Goal: Task Accomplishment & Management: Manage account settings

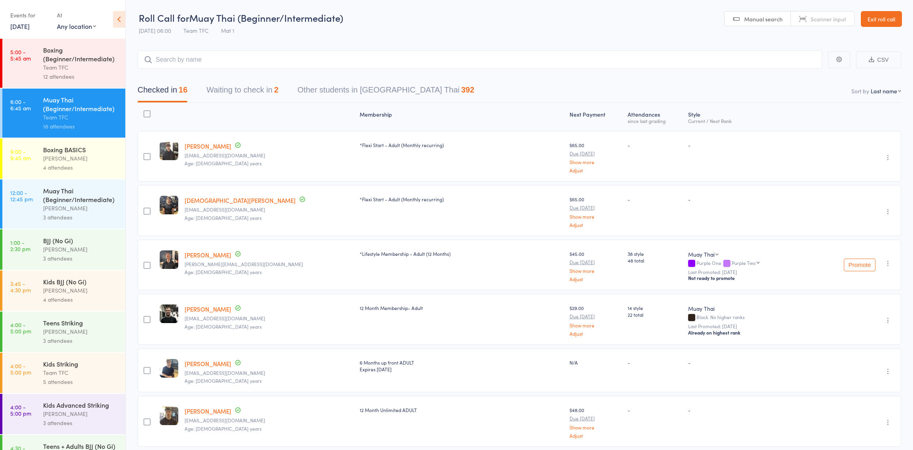
click at [74, 67] on div "Team TFC" at bounding box center [80, 67] width 75 height 9
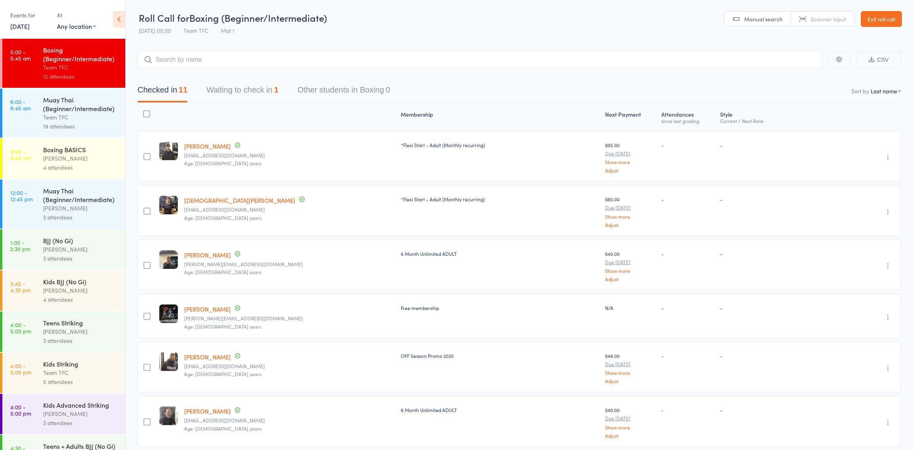
click at [79, 102] on div "Muay Thai (Beginner/Intermediate)" at bounding box center [80, 103] width 75 height 17
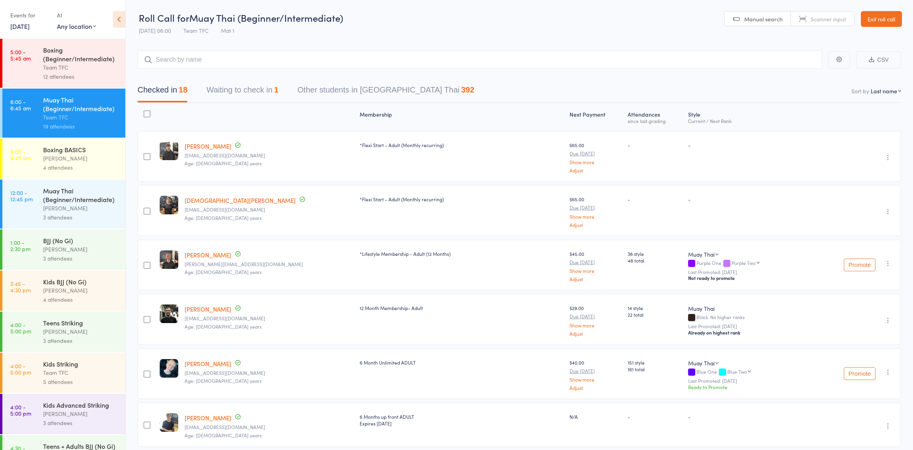
click at [219, 88] on button "Waiting to check in 1" at bounding box center [242, 91] width 72 height 21
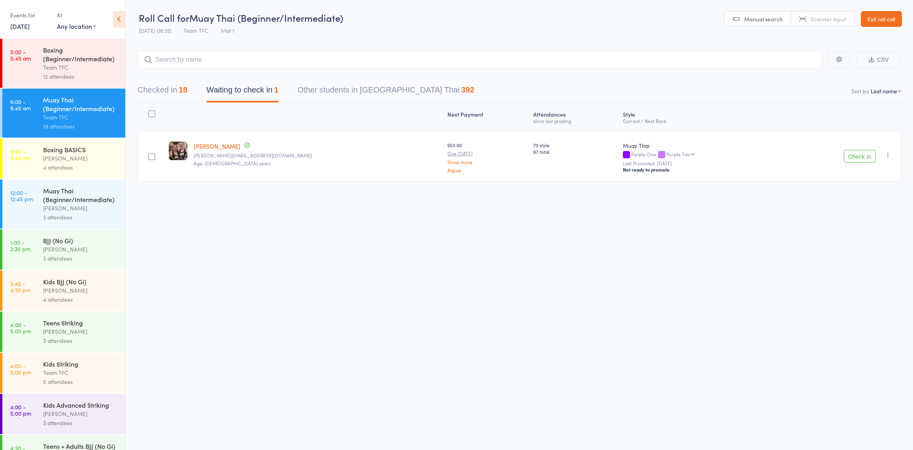
click at [889, 155] on icon "button" at bounding box center [888, 155] width 8 height 8
click at [857, 240] on li "Mark absent" at bounding box center [859, 245] width 65 height 11
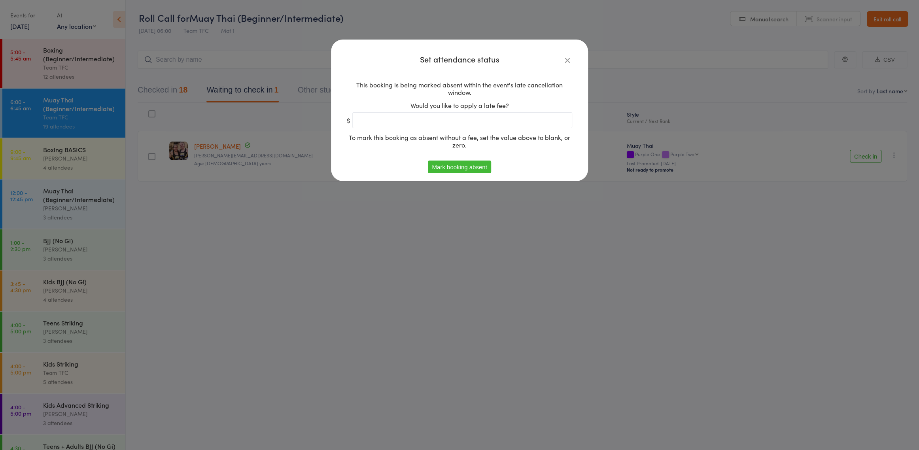
click at [454, 169] on button "Mark booking absent" at bounding box center [459, 166] width 63 height 13
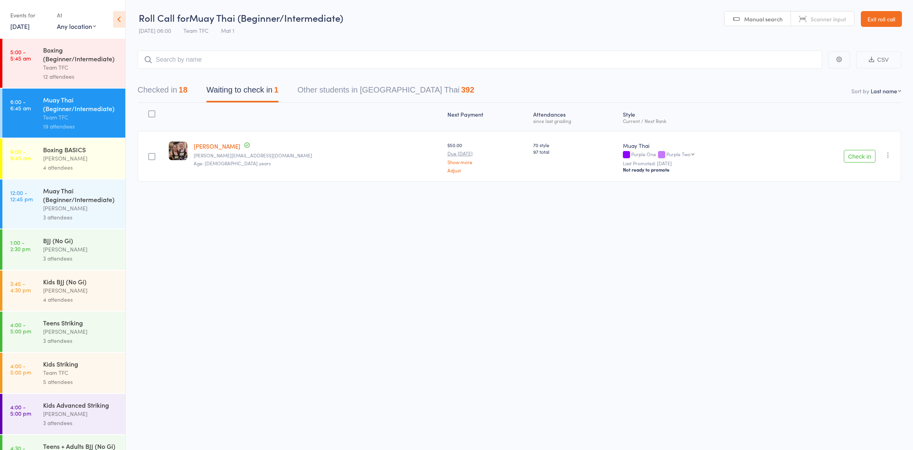
click at [85, 157] on div "[PERSON_NAME]" at bounding box center [80, 158] width 75 height 9
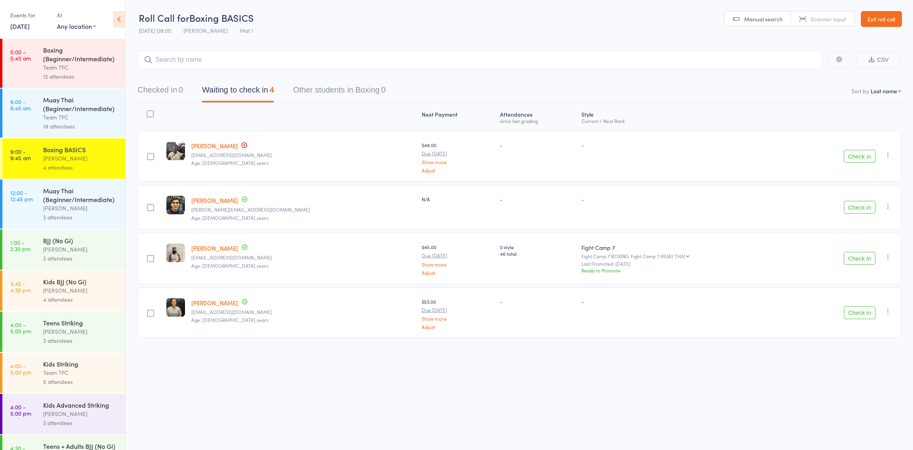
click at [83, 121] on div "Team TFC" at bounding box center [80, 117] width 75 height 9
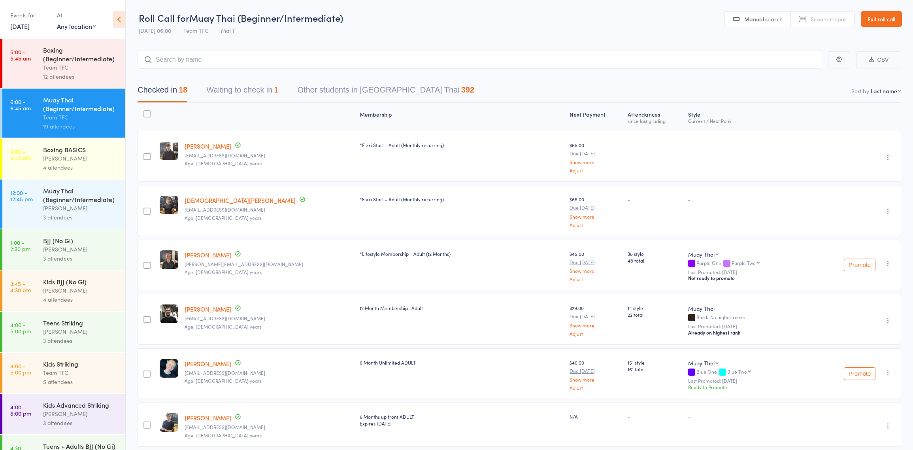
click at [253, 87] on button "Waiting to check in 1" at bounding box center [242, 91] width 72 height 21
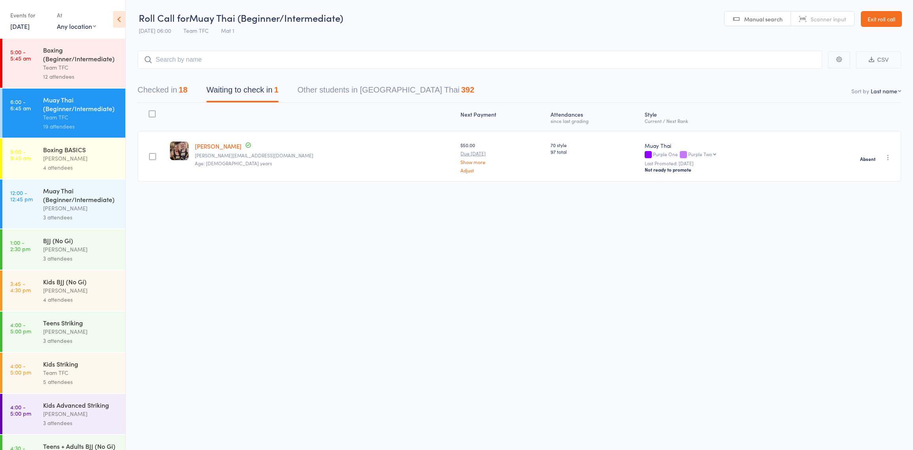
click at [73, 71] on div "Team TFC" at bounding box center [80, 67] width 75 height 9
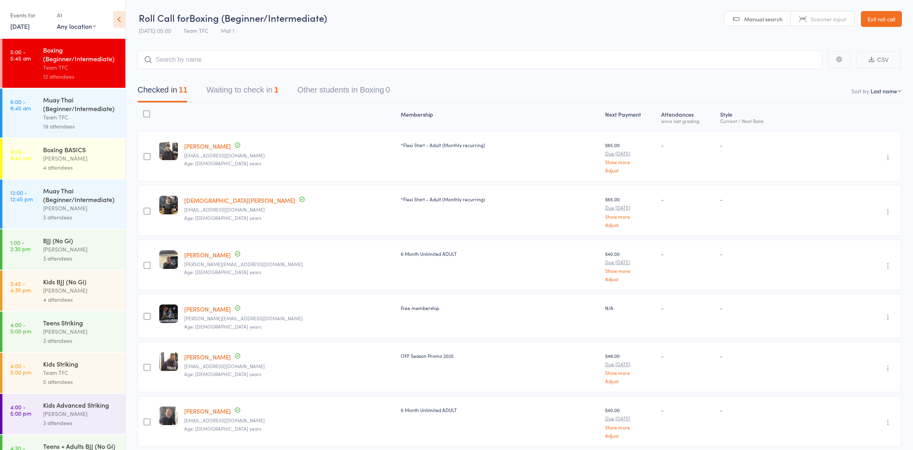
click at [104, 119] on div "Team TFC" at bounding box center [80, 117] width 75 height 9
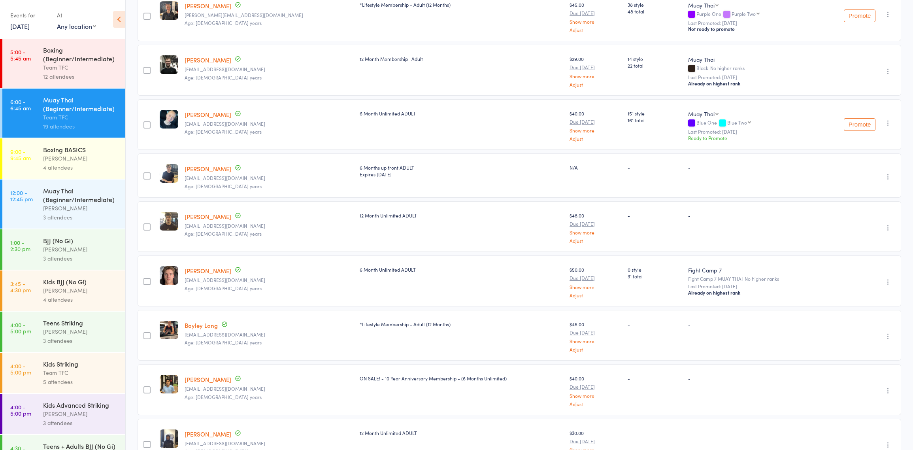
scroll to position [250, 0]
